Goal: Task Accomplishment & Management: Manage account settings

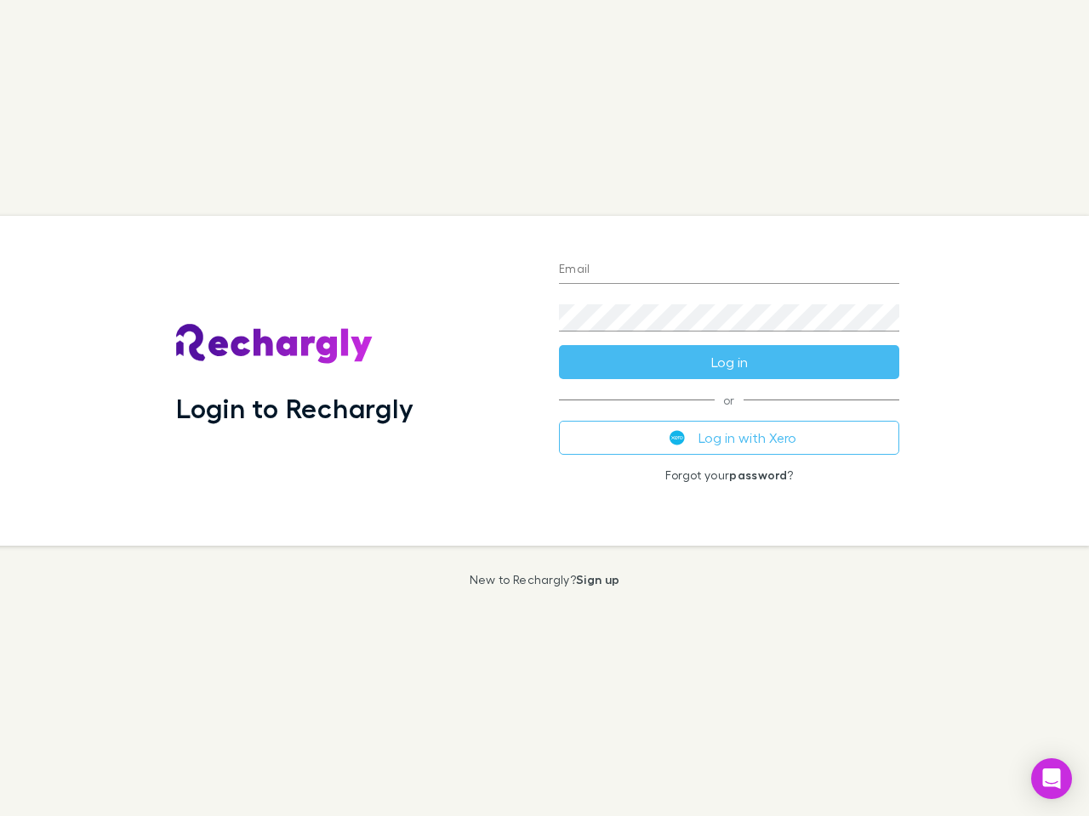
click at [544, 408] on div "Login to Rechargly" at bounding box center [353, 381] width 383 height 330
click at [729, 270] on input "Email" at bounding box center [729, 270] width 340 height 27
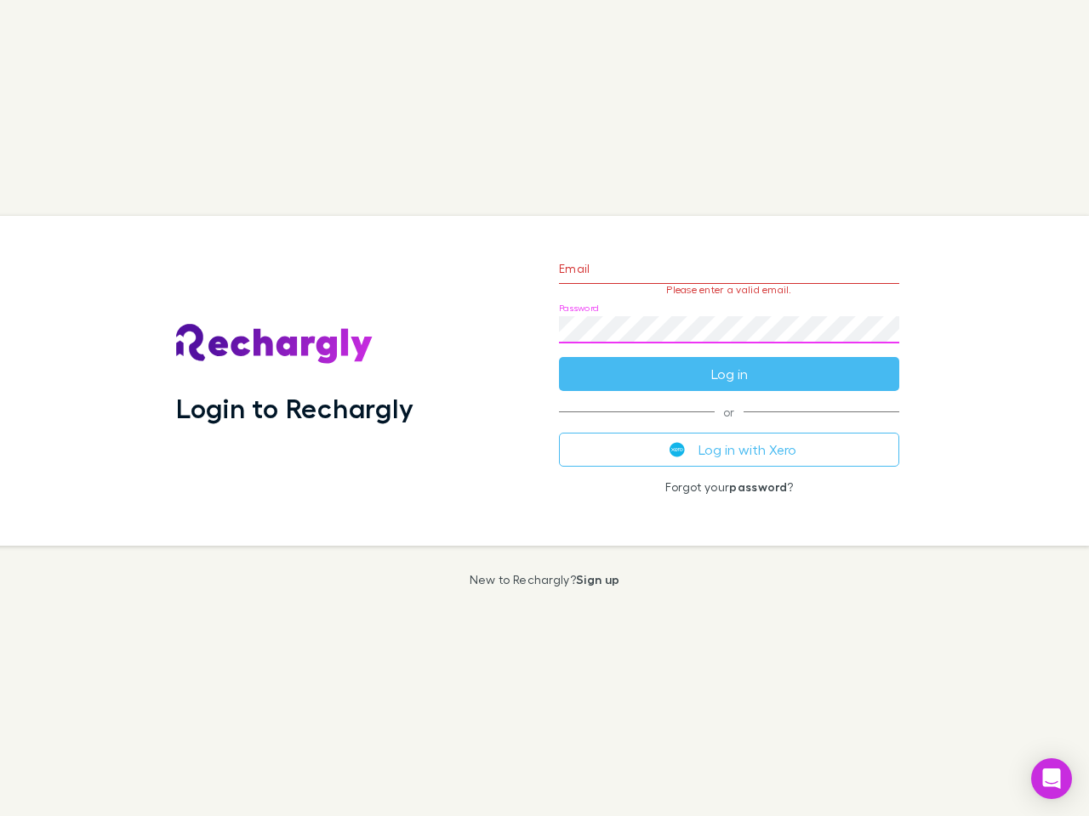
click at [729, 362] on form "Email Please enter a valid email. Password Log in" at bounding box center [729, 317] width 340 height 148
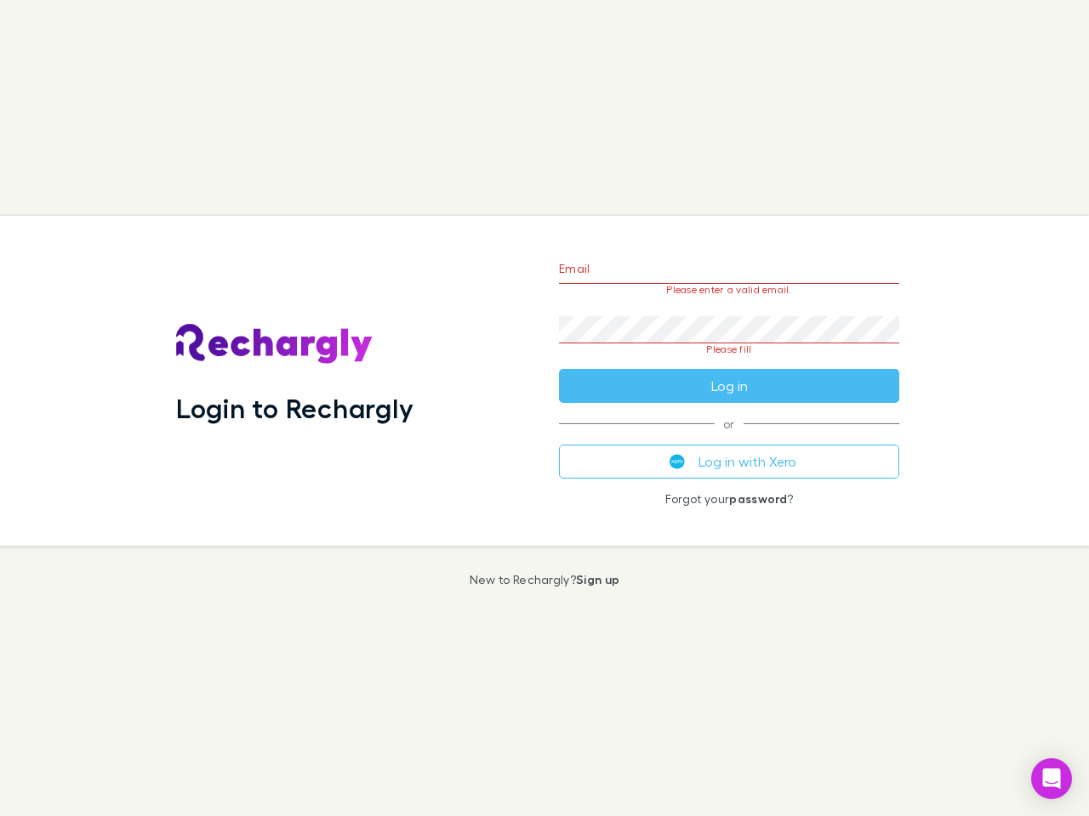
click at [729, 438] on div "Email Please enter a valid email. Password Please fill Log in or Log in with Xe…" at bounding box center [728, 381] width 367 height 330
click at [1051, 779] on icon "Open Intercom Messenger" at bounding box center [1052, 779] width 18 height 20
